Goal: Task Accomplishment & Management: Manage account settings

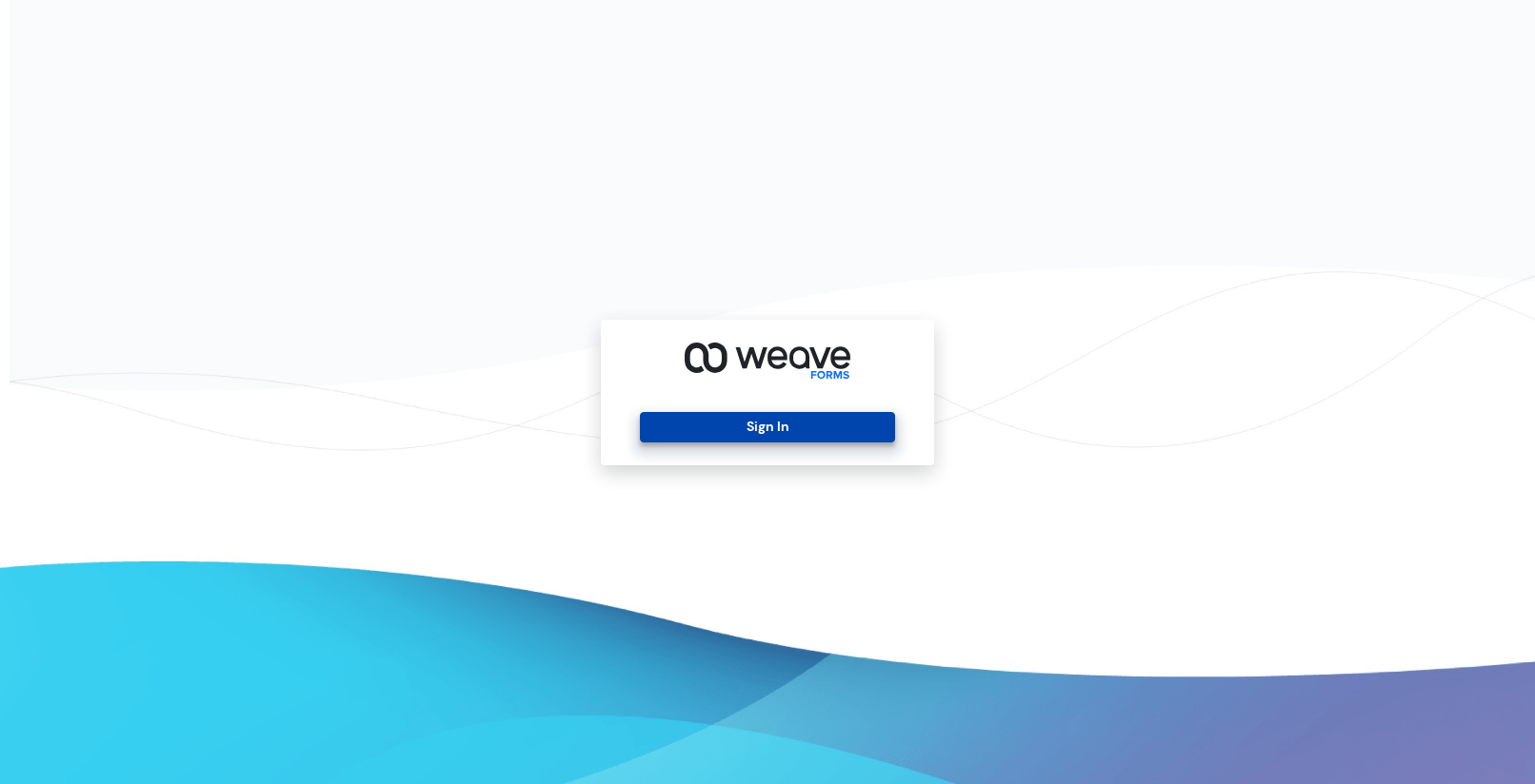
click at [709, 433] on button "Sign In" at bounding box center [767, 428] width 254 height 31
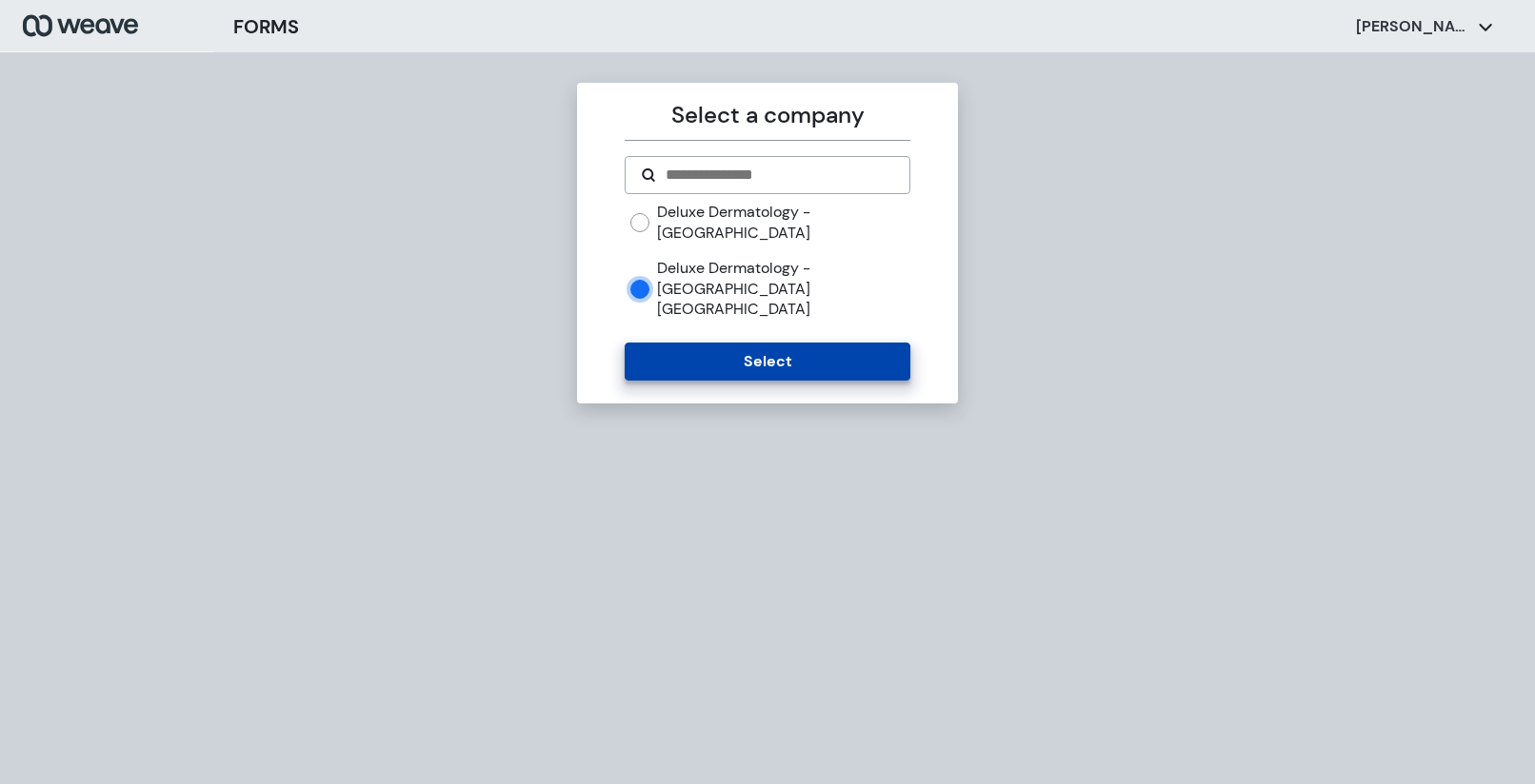
click at [756, 343] on button "Select" at bounding box center [766, 362] width 284 height 39
